Goal: Information Seeking & Learning: Learn about a topic

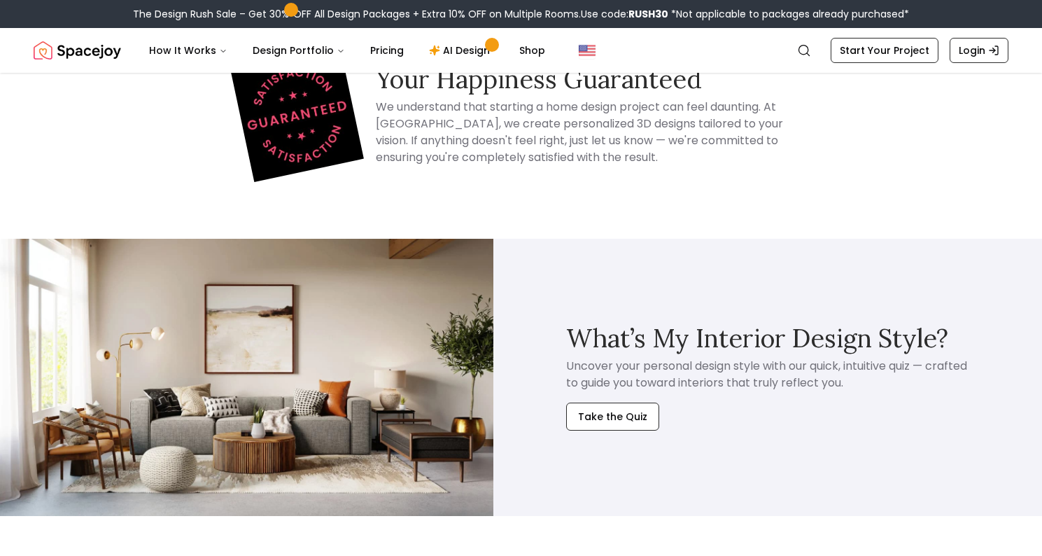
scroll to position [13065, 0]
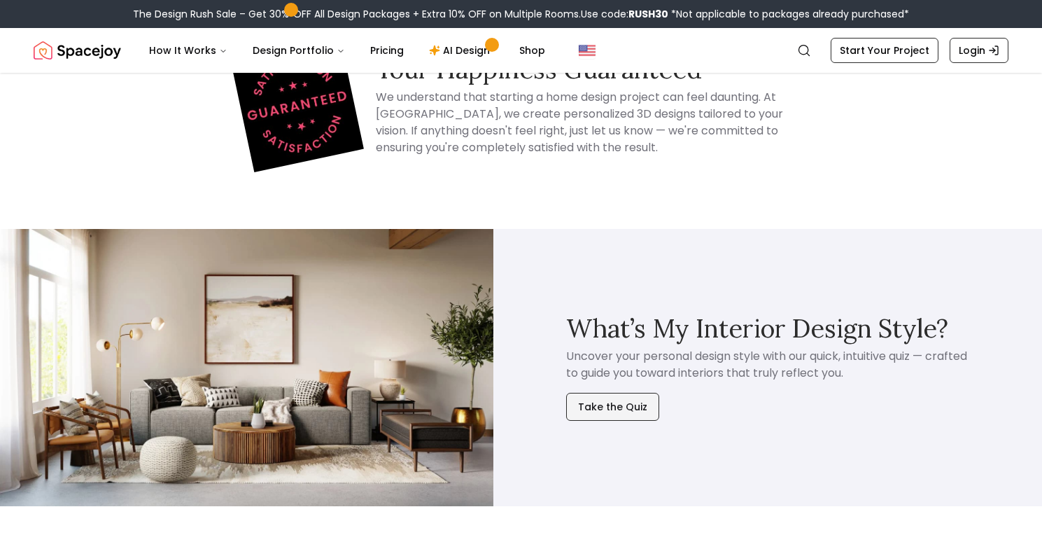
click at [617, 392] on button "Take the Quiz" at bounding box center [612, 406] width 93 height 28
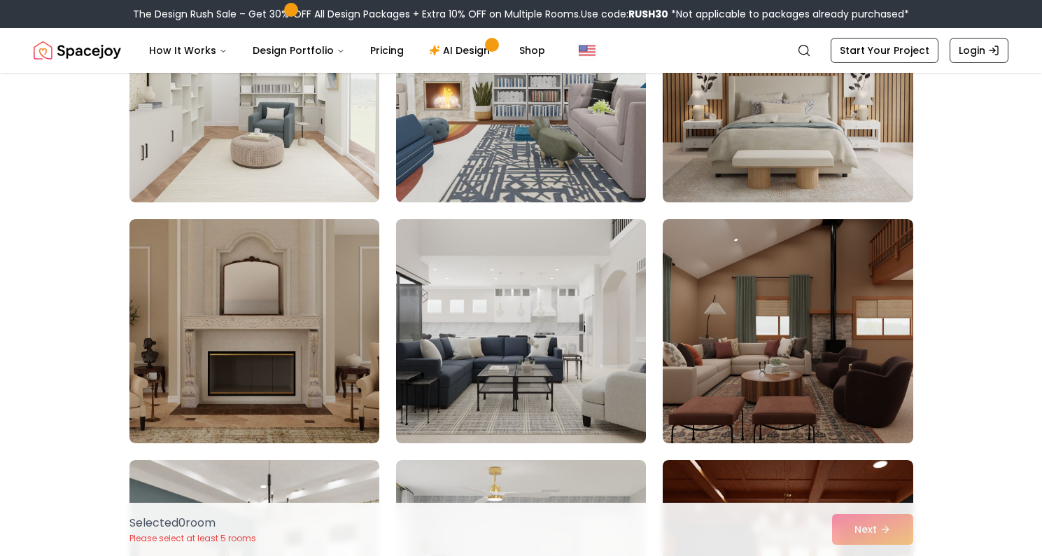
scroll to position [713, 0]
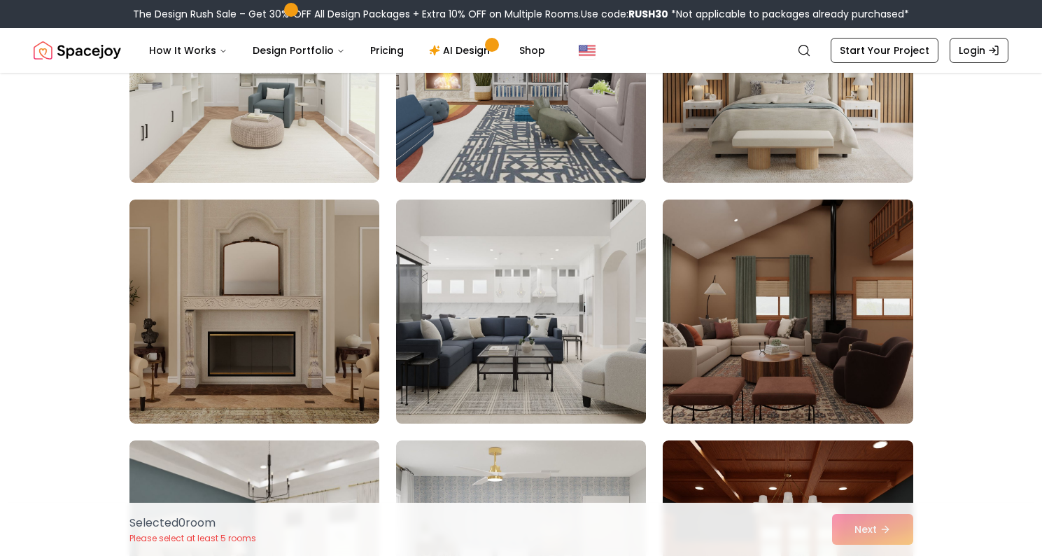
click at [524, 325] on img at bounding box center [521, 311] width 262 height 235
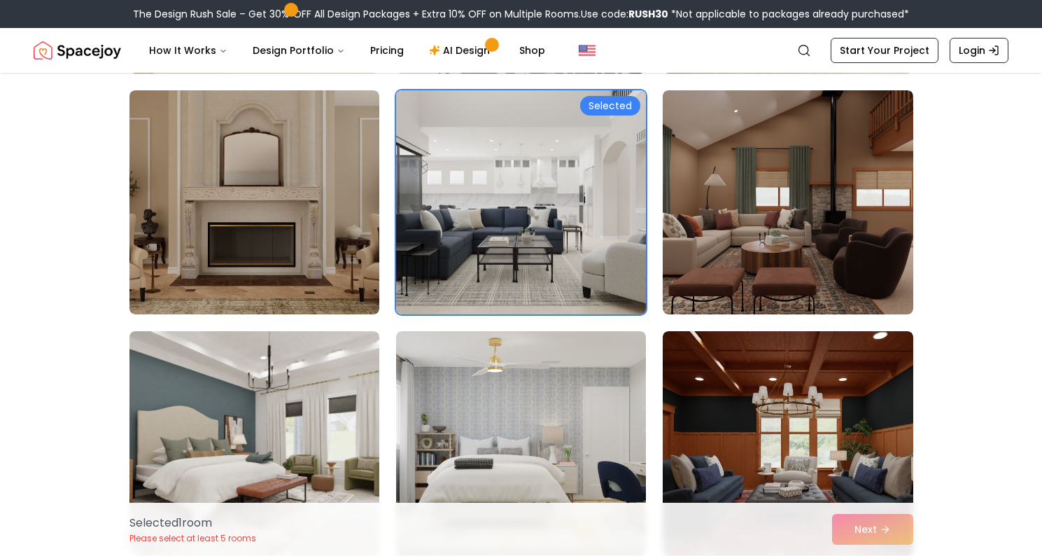
scroll to position [875, 0]
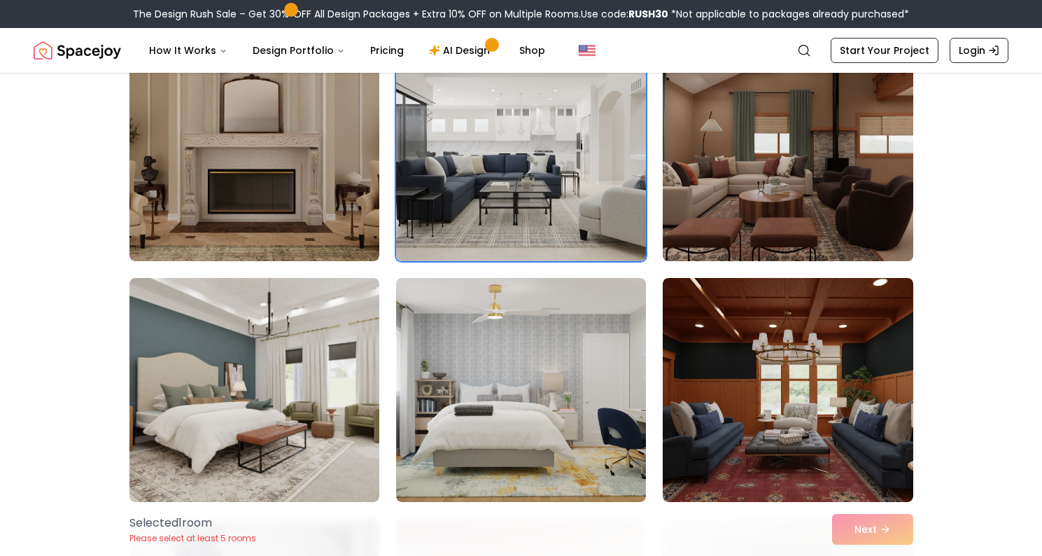
click at [717, 215] on img at bounding box center [787, 148] width 262 height 235
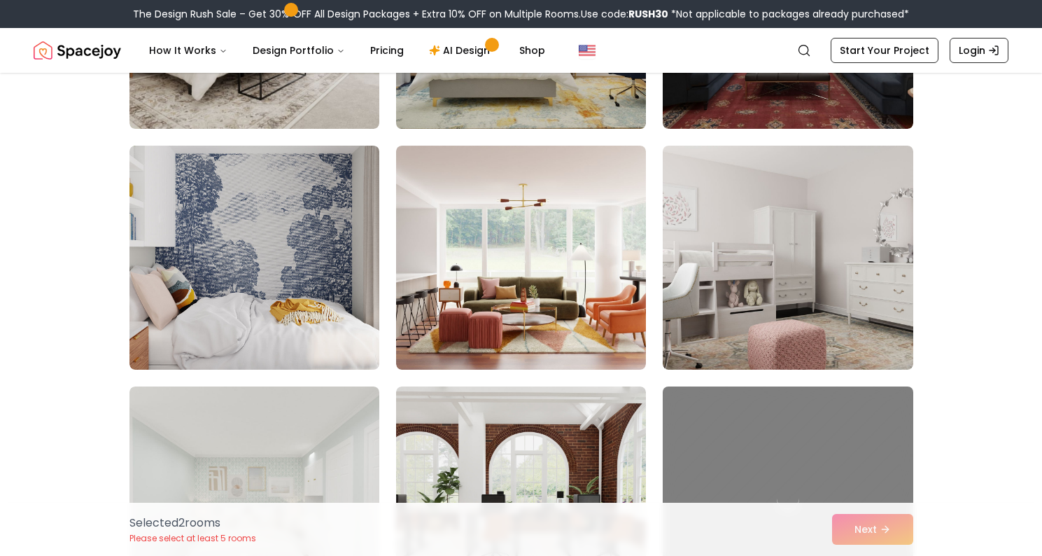
scroll to position [1254, 0]
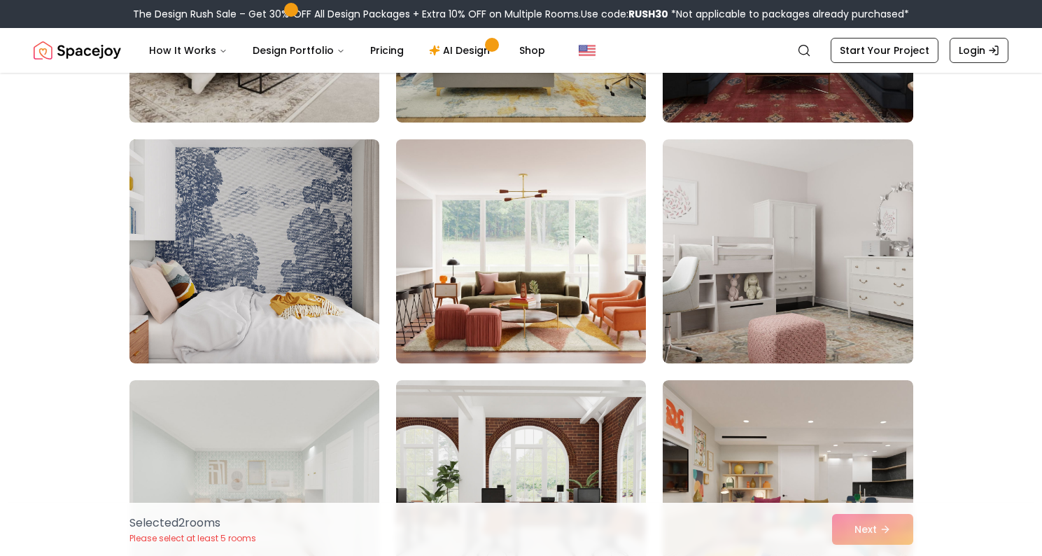
click at [544, 318] on img at bounding box center [521, 251] width 262 height 235
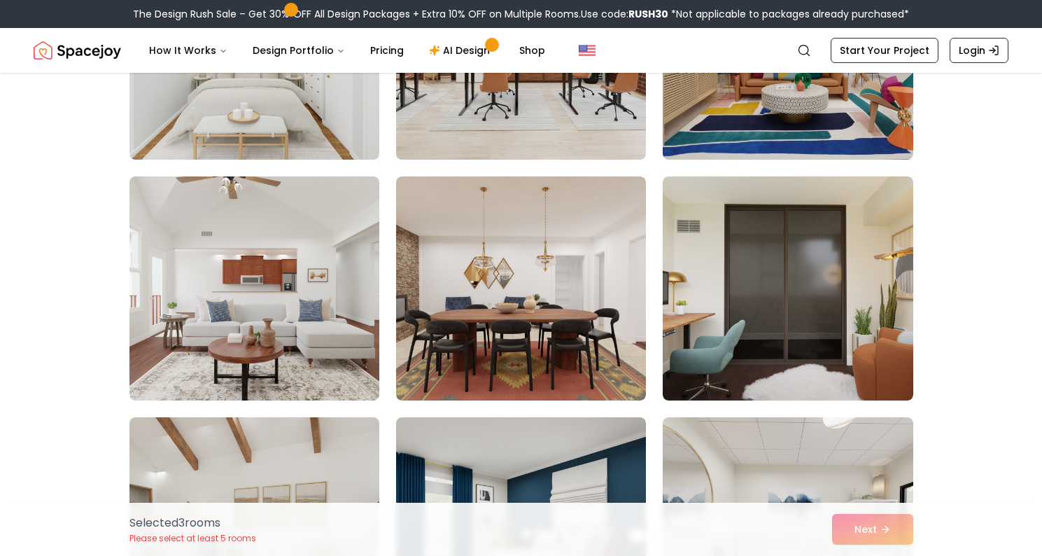
scroll to position [1709, 0]
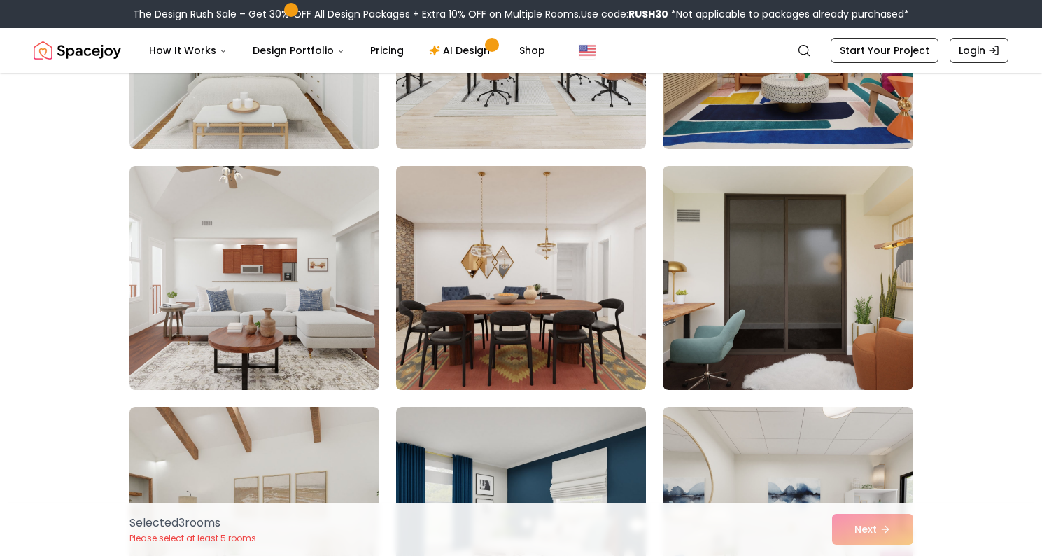
click at [529, 341] on img at bounding box center [521, 277] width 262 height 235
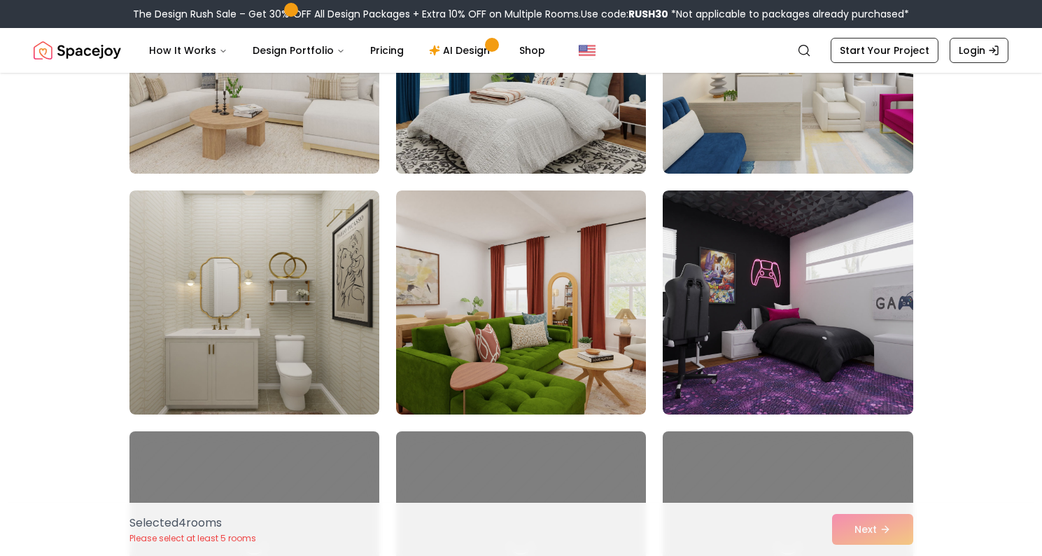
scroll to position [2172, 0]
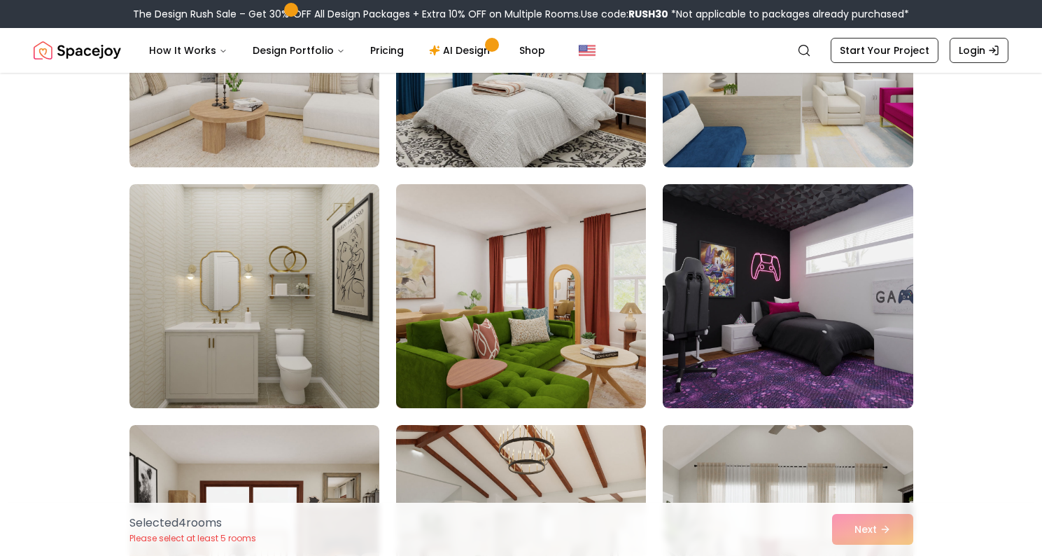
click at [490, 352] on img at bounding box center [521, 295] width 262 height 235
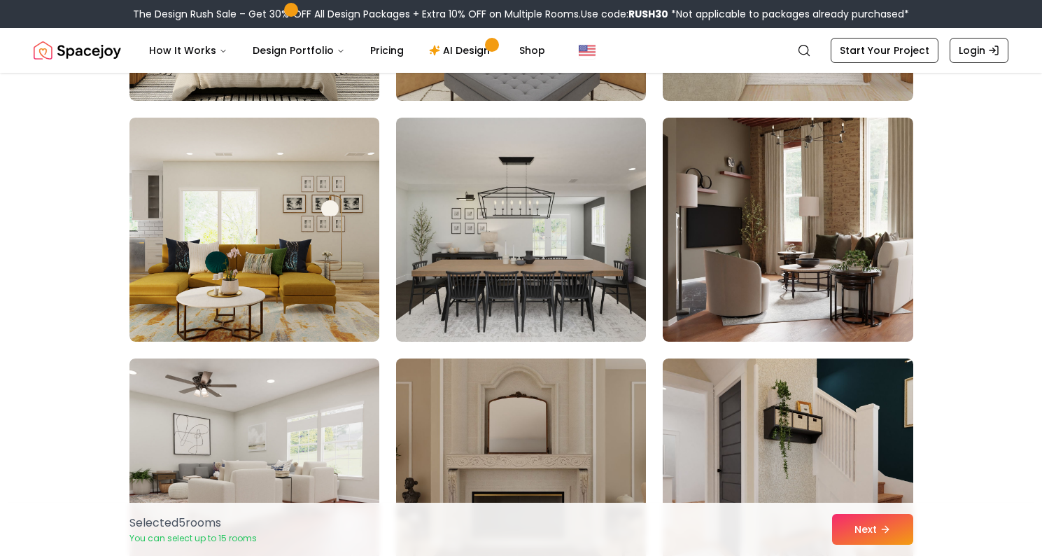
scroll to position [2971, 0]
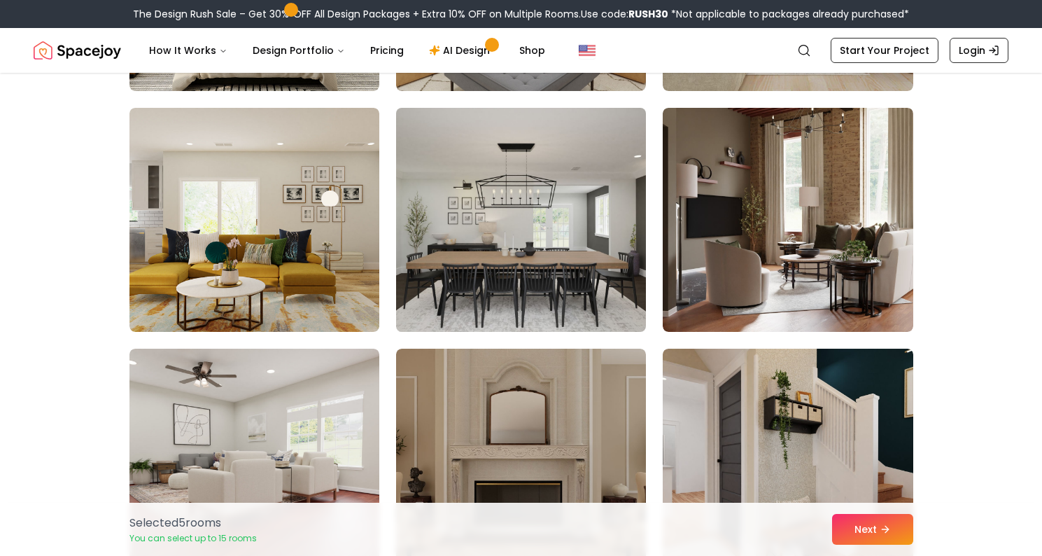
click at [602, 275] on img at bounding box center [521, 219] width 262 height 235
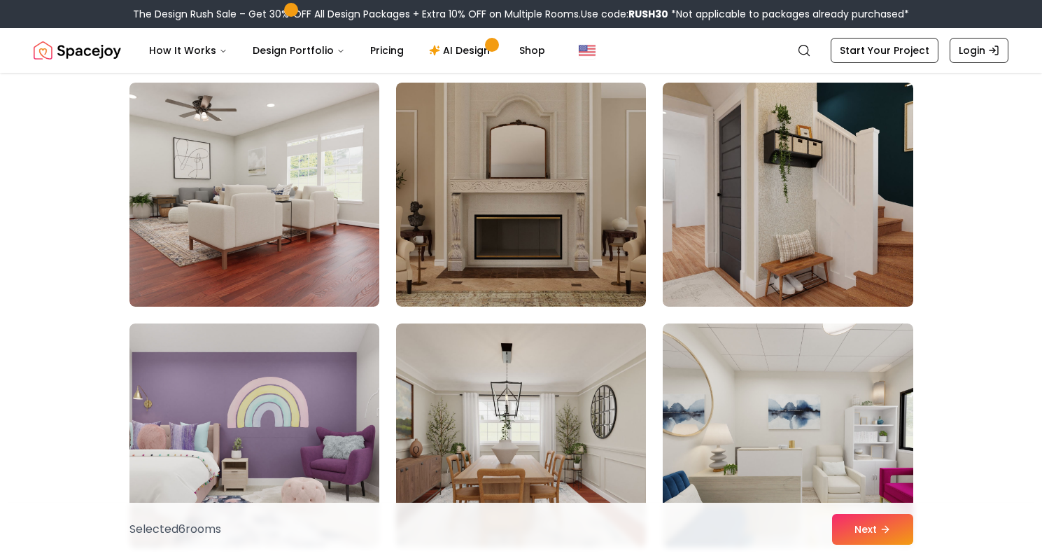
scroll to position [3221, 0]
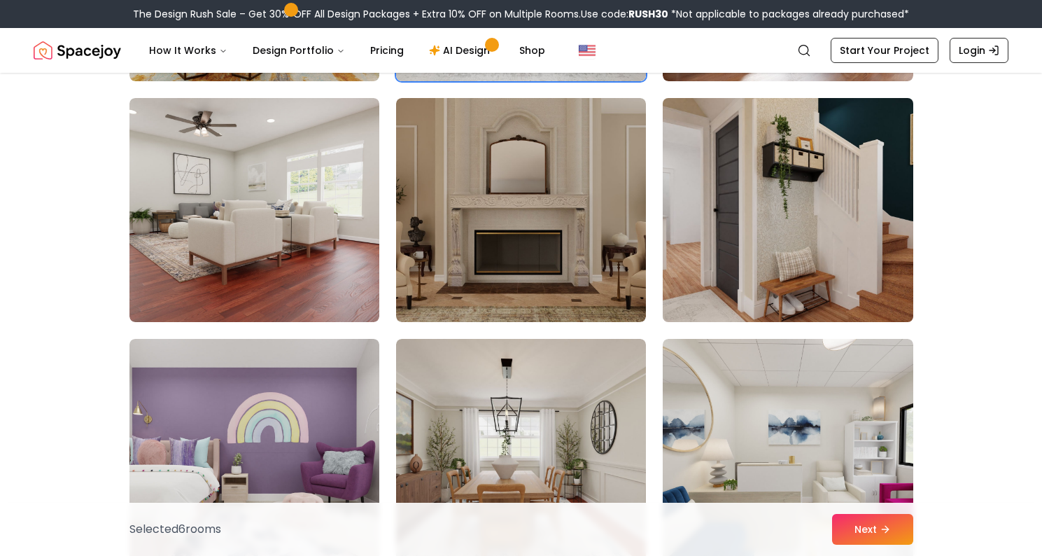
click at [758, 248] on img at bounding box center [787, 209] width 262 height 235
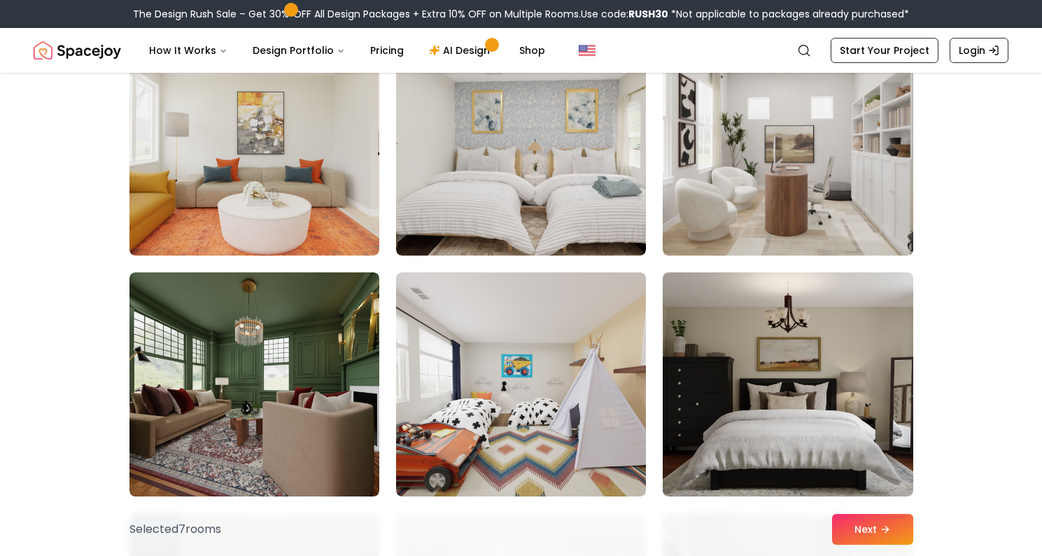
scroll to position [3772, 0]
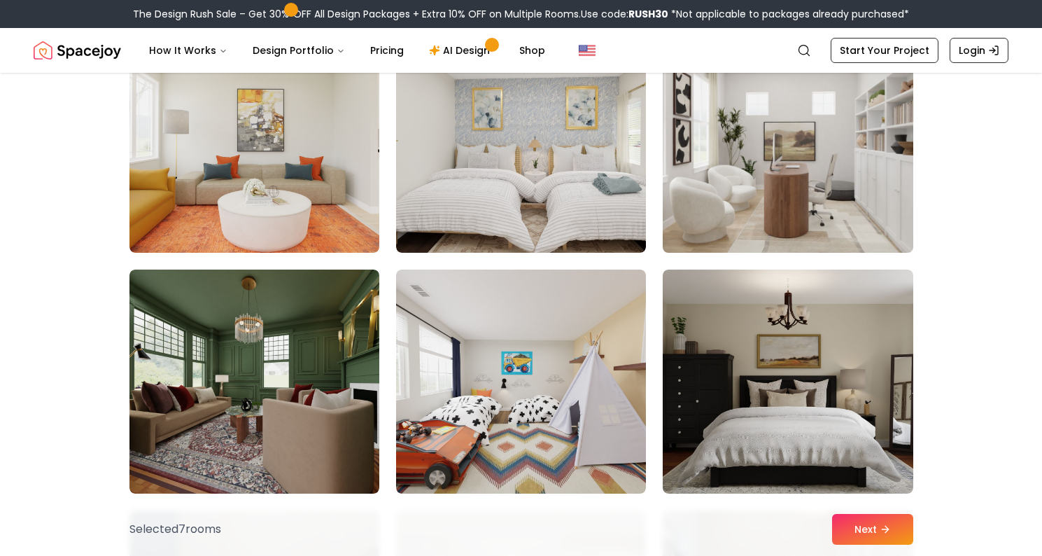
click at [744, 178] on img at bounding box center [787, 140] width 262 height 235
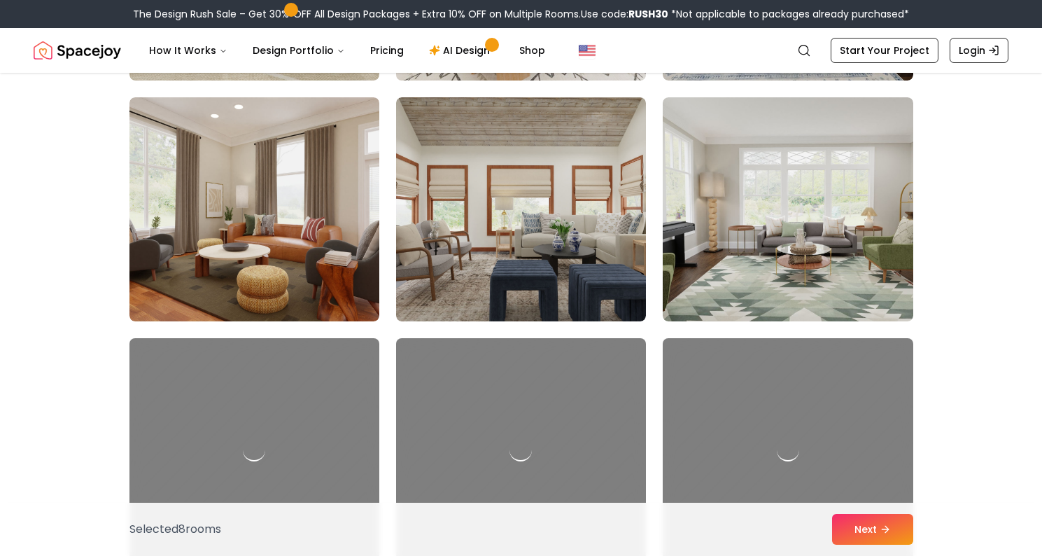
scroll to position [4744, 0]
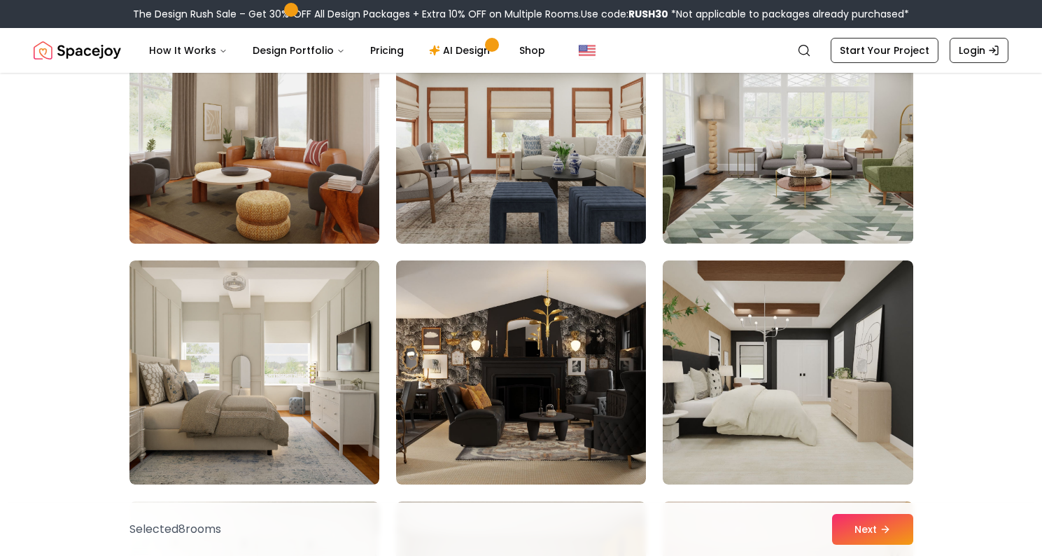
click at [306, 171] on img at bounding box center [254, 131] width 262 height 235
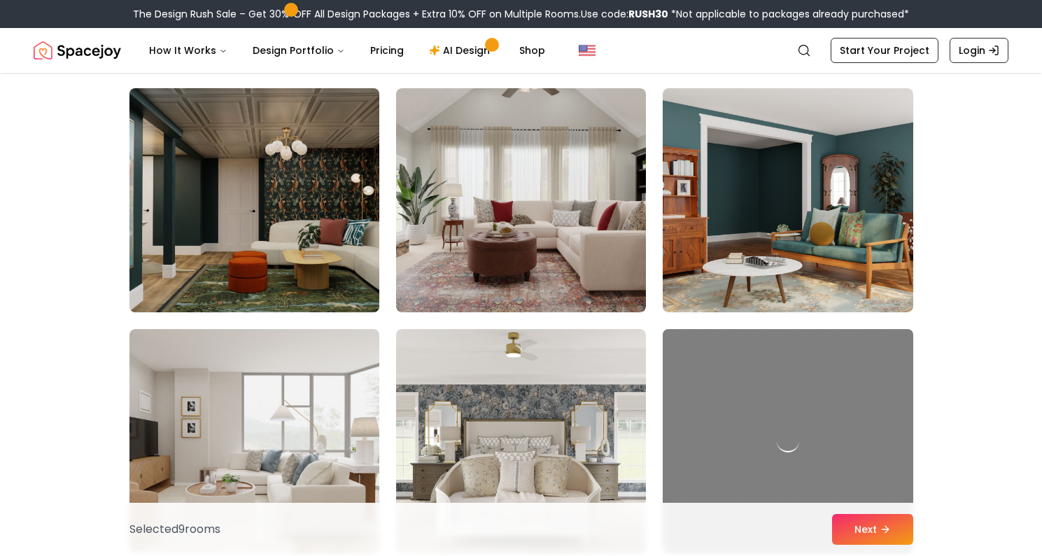
scroll to position [5394, 0]
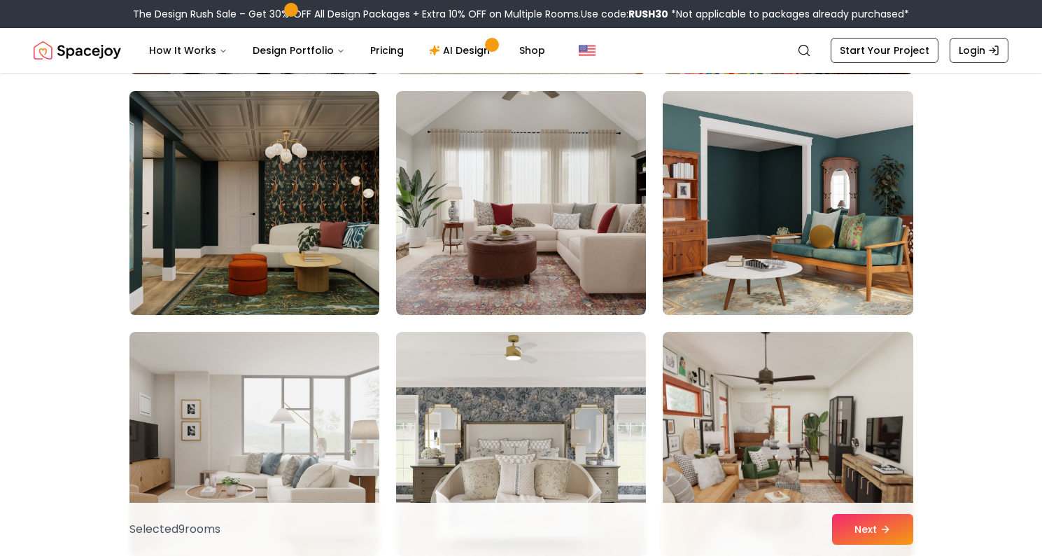
click at [327, 289] on img at bounding box center [254, 202] width 262 height 235
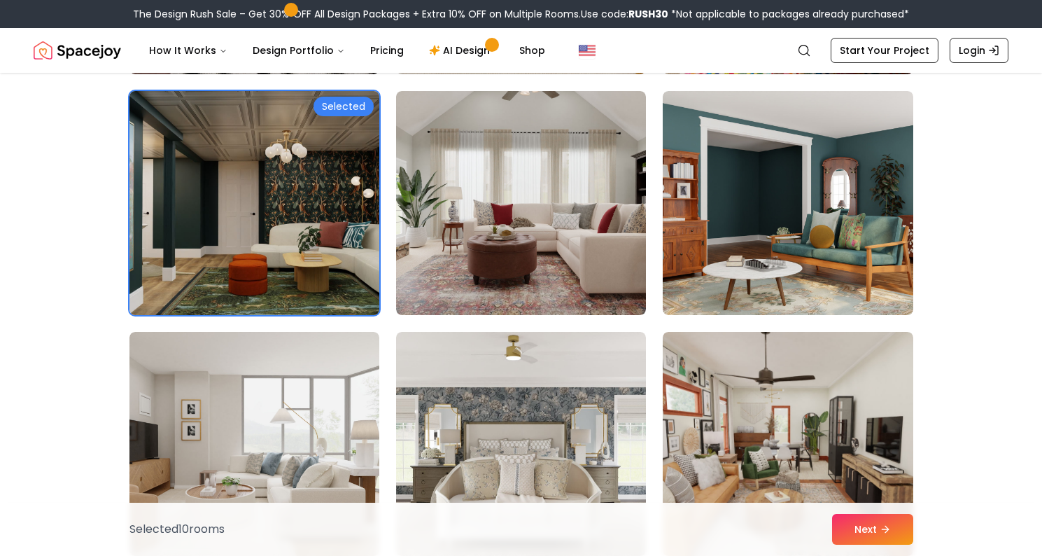
click at [327, 289] on img at bounding box center [254, 202] width 262 height 235
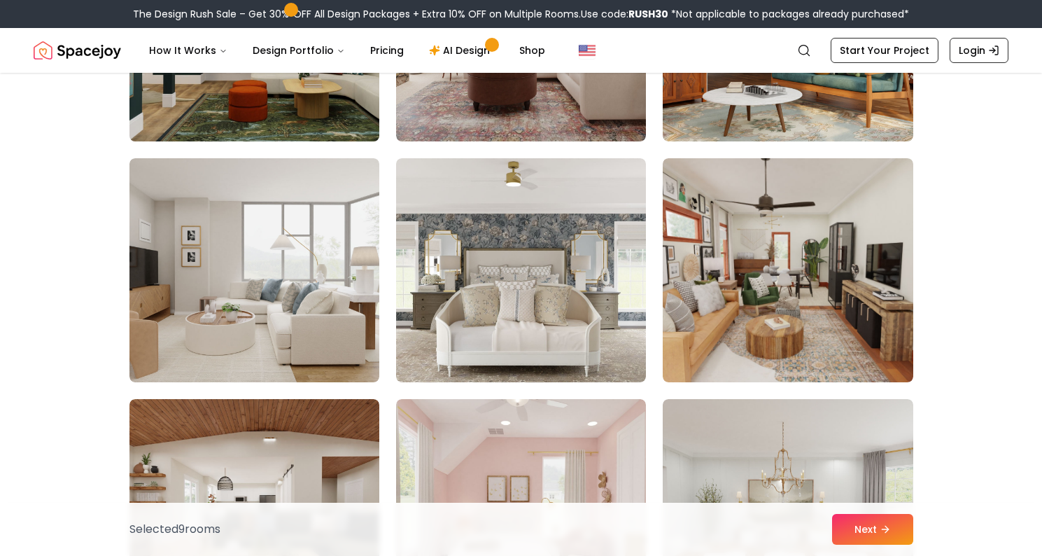
scroll to position [5575, 0]
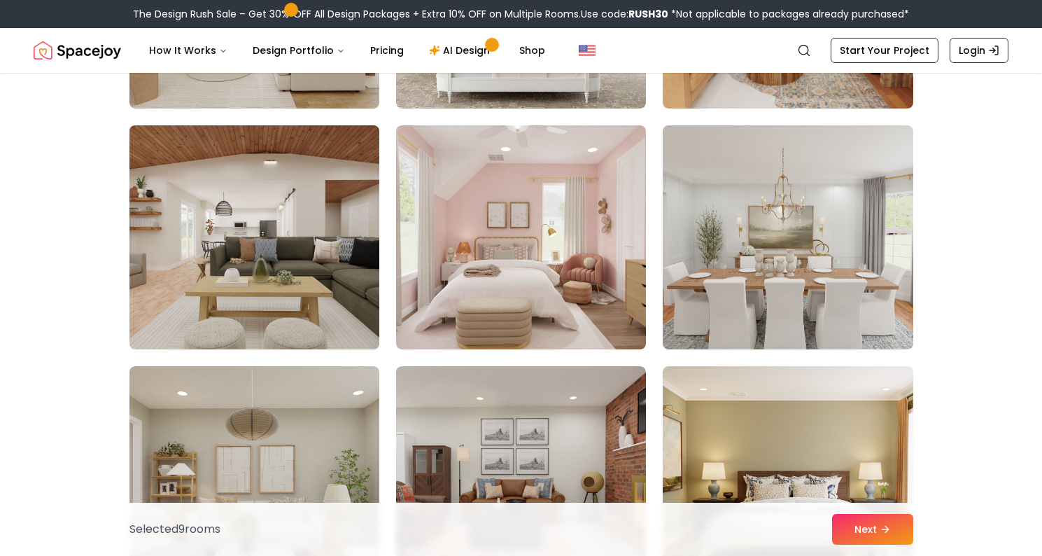
click at [346, 312] on img at bounding box center [254, 237] width 262 height 235
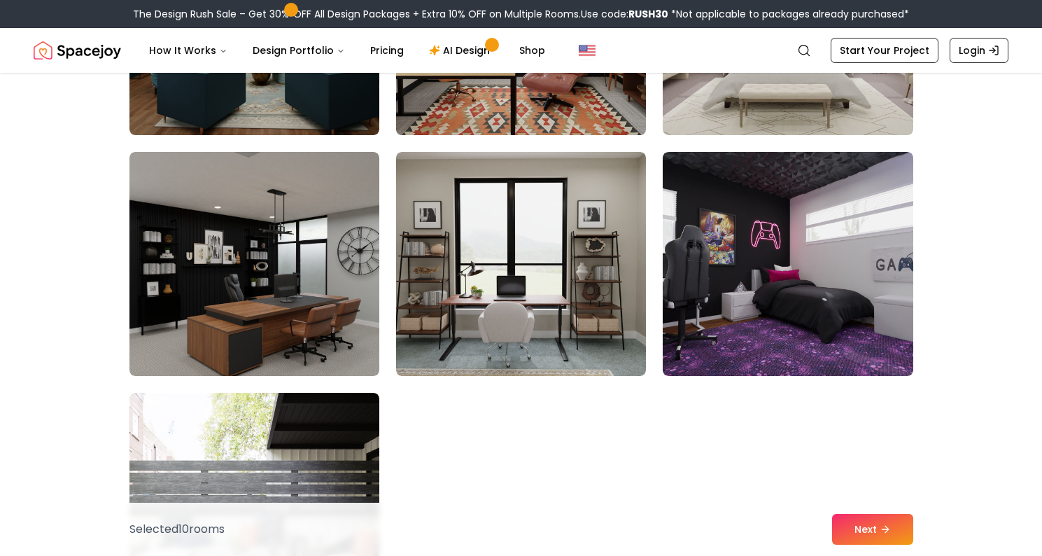
scroll to position [7741, 0]
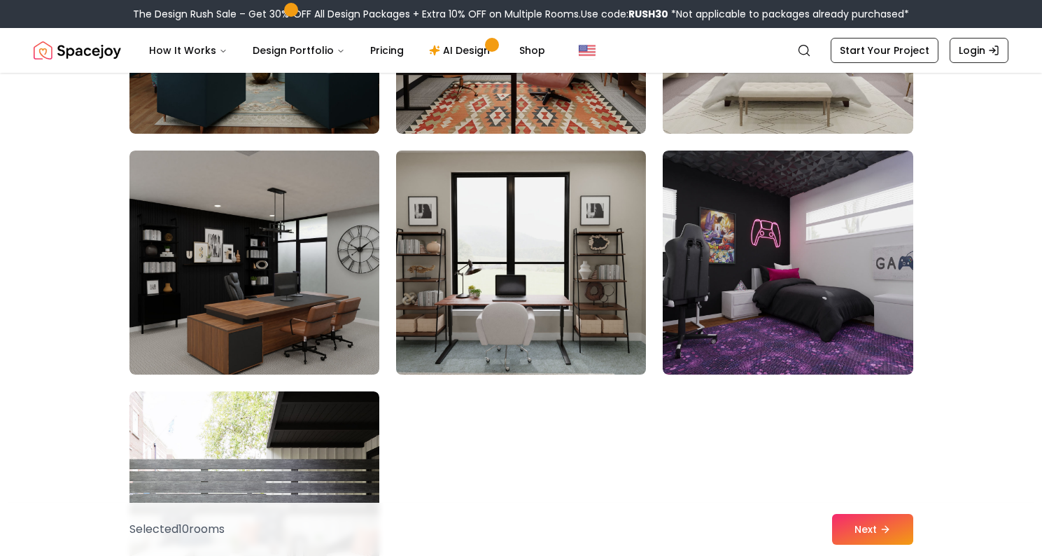
click at [498, 278] on img at bounding box center [521, 262] width 262 height 235
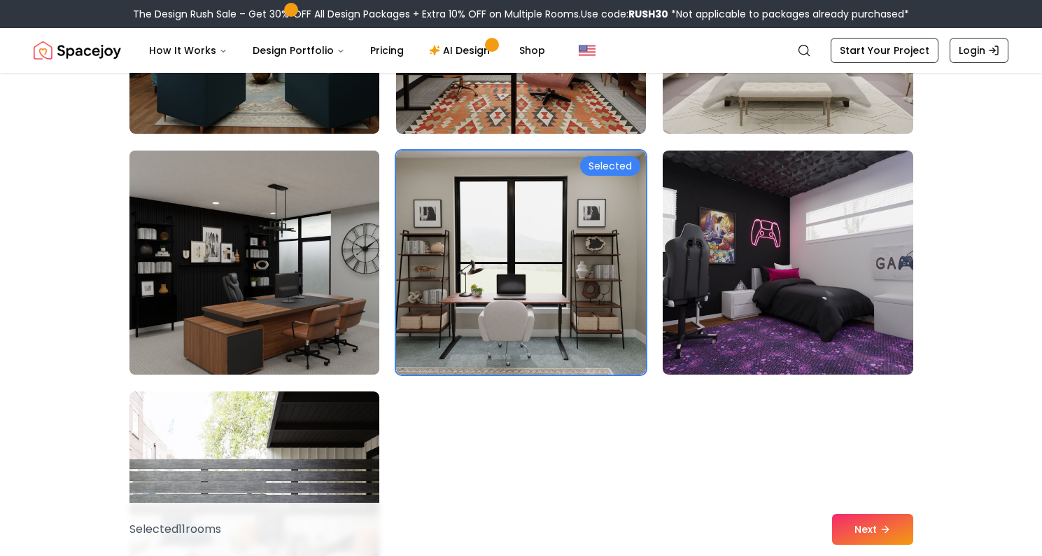
click at [365, 313] on img at bounding box center [254, 262] width 262 height 235
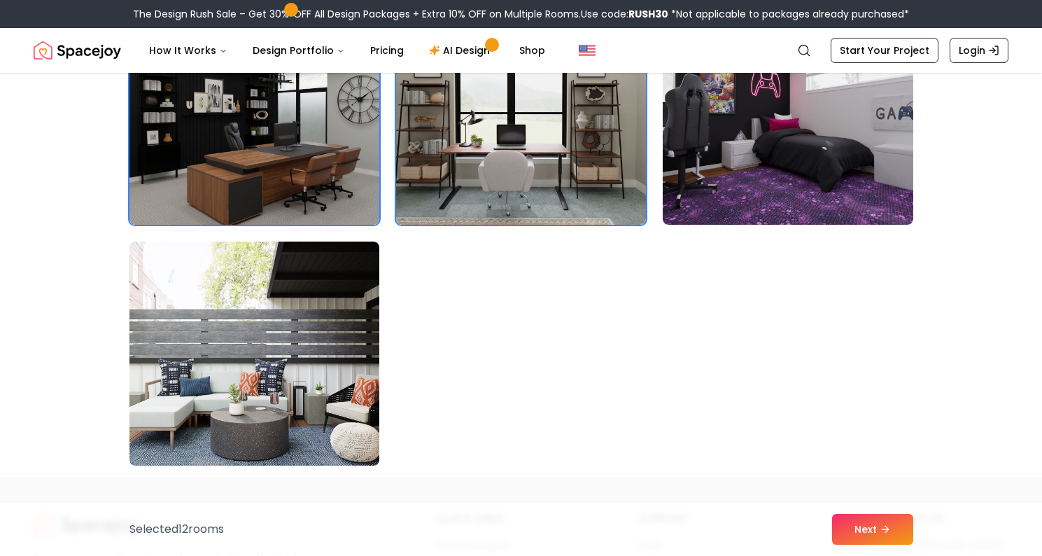
scroll to position [7917, 0]
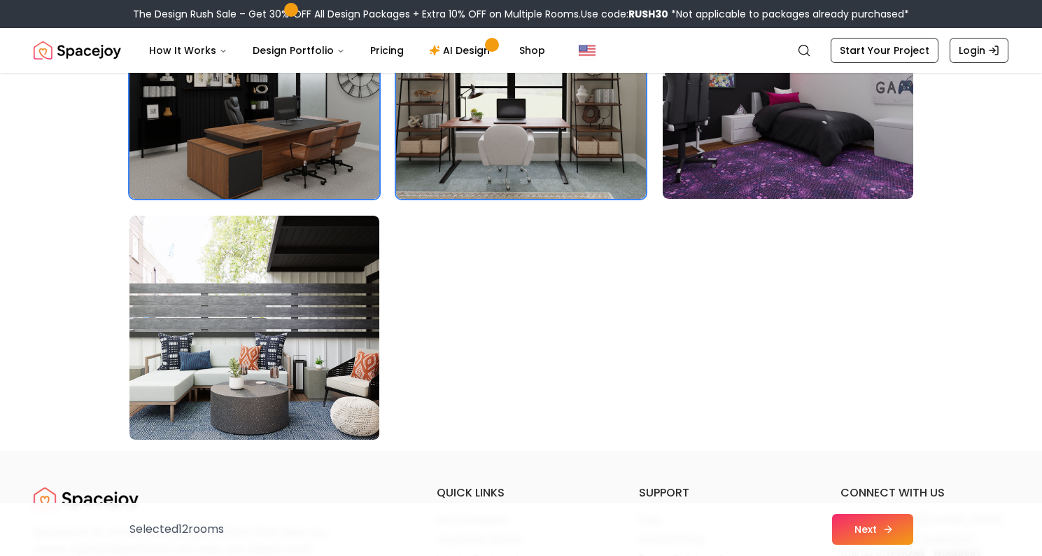
click at [879, 531] on button "Next" at bounding box center [872, 529] width 81 height 31
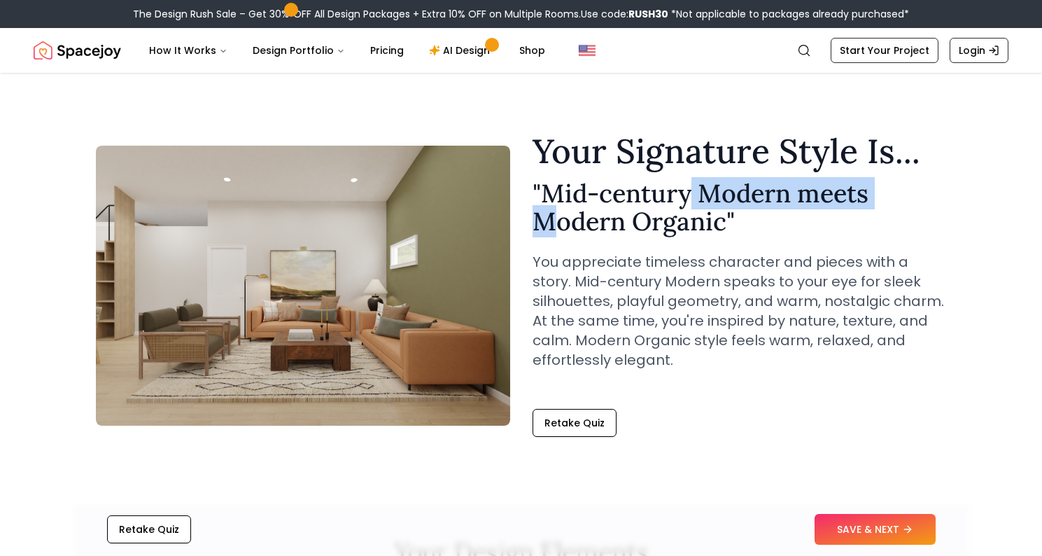
drag, startPoint x: 550, startPoint y: 206, endPoint x: 651, endPoint y: 182, distance: 104.2
click at [664, 183] on h2 "" Mid-century Modern meets Modern Organic "" at bounding box center [739, 207] width 414 height 56
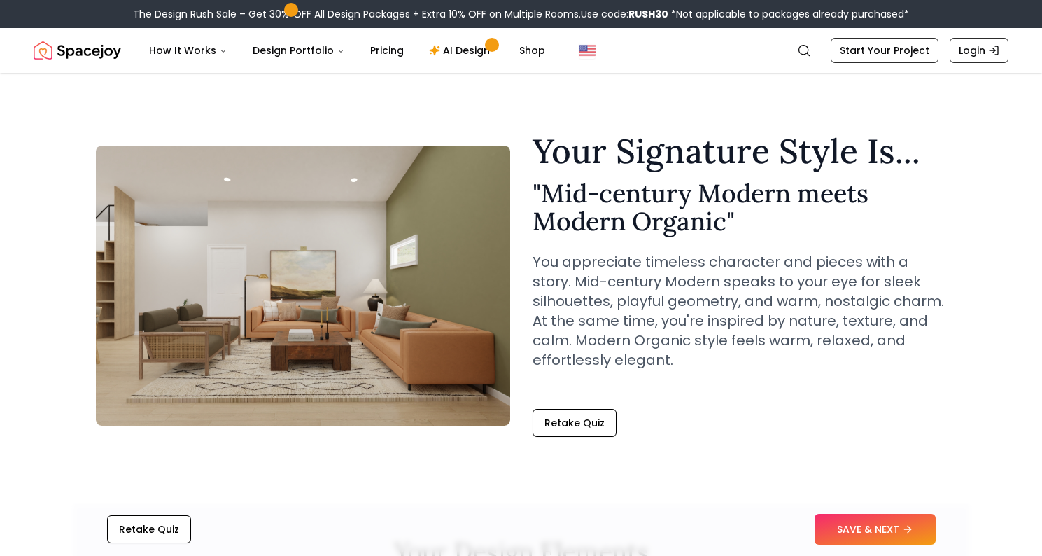
click at [645, 182] on h2 "" Mid-century Modern meets Modern Organic "" at bounding box center [739, 207] width 414 height 56
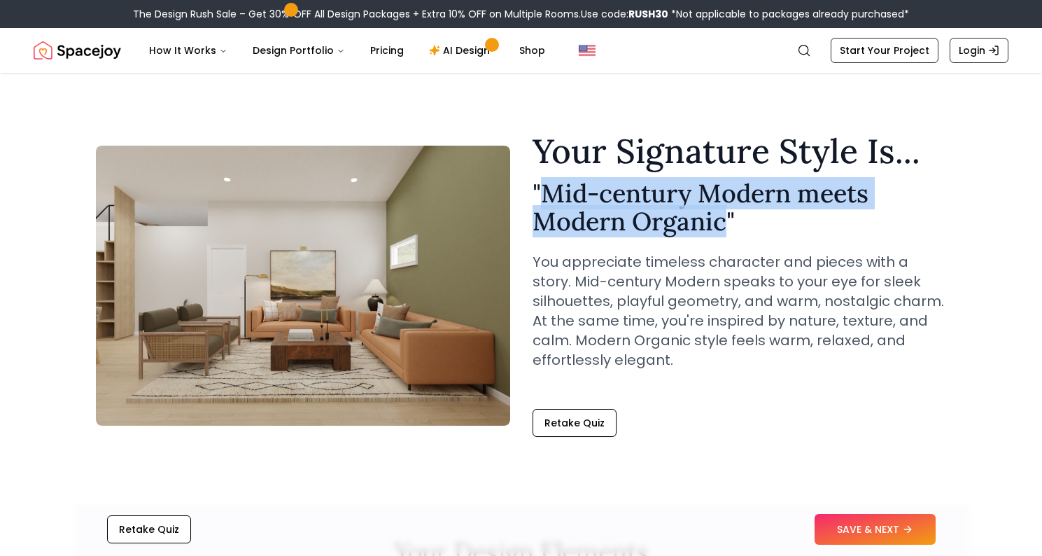
drag, startPoint x: 546, startPoint y: 190, endPoint x: 726, endPoint y: 225, distance: 183.9
click at [726, 225] on h2 "" Mid-century Modern meets Modern Organic "" at bounding box center [739, 207] width 414 height 56
copy h2 "Mid-century Modern meets Modern Organic"
